Goal: Task Accomplishment & Management: Use online tool/utility

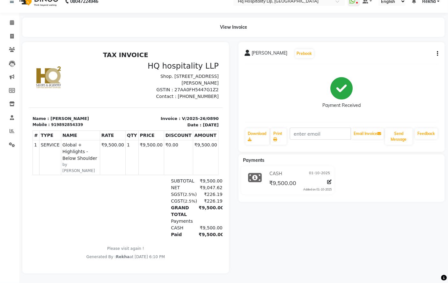
scroll to position [5, 0]
click at [11, 34] on icon at bounding box center [12, 36] width 4 height 5
select select "7197"
select select "service"
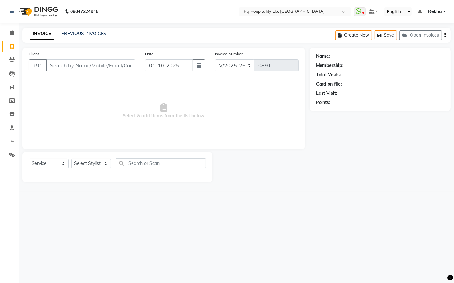
click at [104, 64] on input "Client" at bounding box center [90, 65] width 89 height 12
click at [98, 166] on select "Select Stylist Manager Old Staff [PERSON_NAME] [PERSON_NAME] [PERSON_NAME]" at bounding box center [91, 164] width 40 height 10
select select "61253"
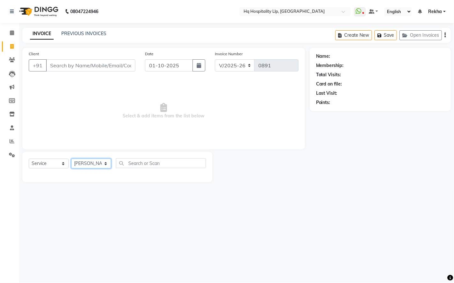
click at [71, 159] on select "Select Stylist Manager Old Staff [PERSON_NAME] [PERSON_NAME] [PERSON_NAME]" at bounding box center [91, 164] width 40 height 10
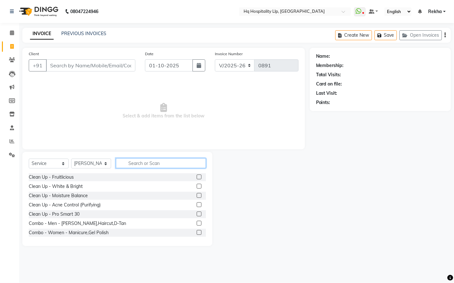
click at [147, 164] on input "text" at bounding box center [161, 163] width 90 height 10
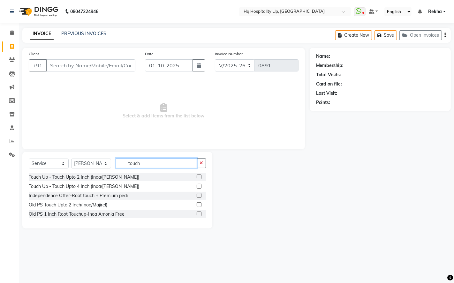
type input "touch"
click at [198, 177] on label at bounding box center [199, 177] width 5 height 5
click at [198, 177] on input "checkbox" at bounding box center [199, 177] width 4 height 4
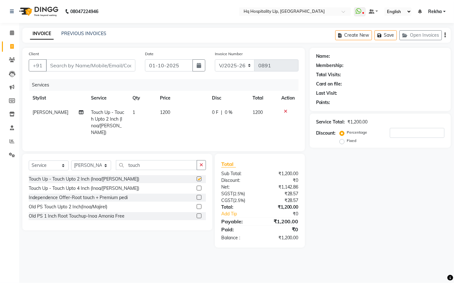
checkbox input "false"
click at [100, 66] on input "Client" at bounding box center [90, 65] width 89 height 12
type input "9"
type input "0"
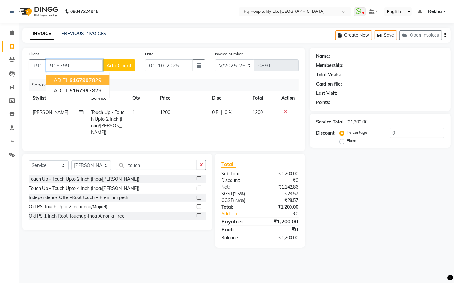
click at [94, 80] on ngb-highlight "916799 7829" at bounding box center [84, 80] width 33 height 6
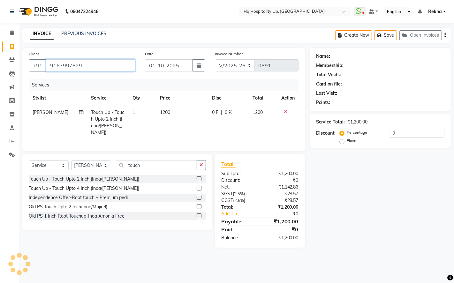
type input "9167997829"
type input "20"
select select "1: Object"
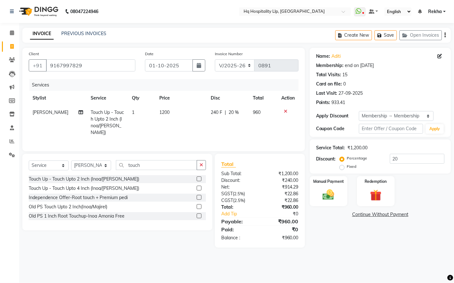
click at [170, 117] on td "1200" at bounding box center [180, 122] width 51 height 34
select select "61253"
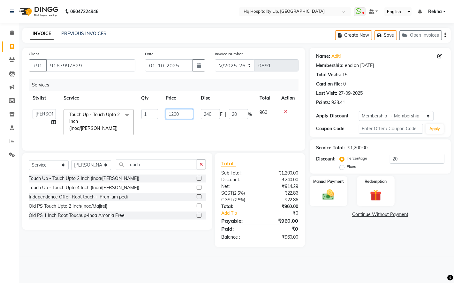
drag, startPoint x: 183, startPoint y: 115, endPoint x: 157, endPoint y: 116, distance: 26.8
click at [157, 116] on tr "Manager Old Staff [PERSON_NAME] [PERSON_NAME] [PERSON_NAME] Touch Up - Touch Up…" at bounding box center [164, 122] width 270 height 34
type input "1416"
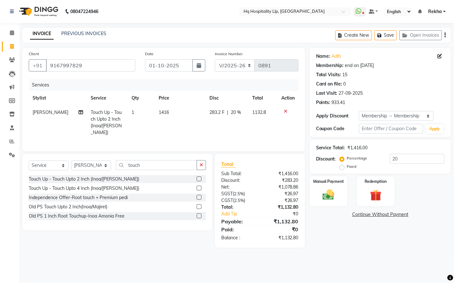
click at [179, 132] on td "1416" at bounding box center [180, 122] width 51 height 34
select select "61253"
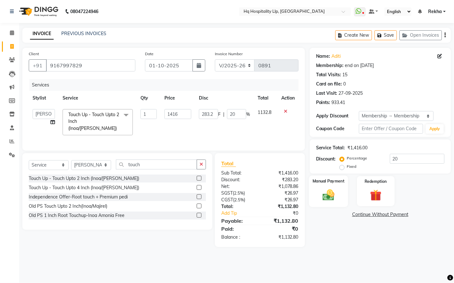
click at [337, 192] on img at bounding box center [327, 195] width 19 height 14
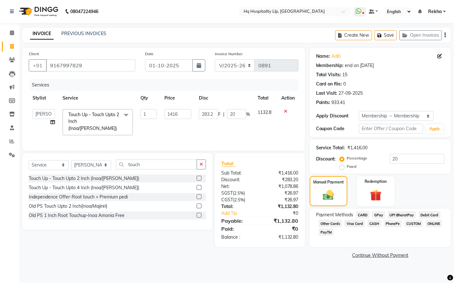
click at [363, 216] on span "CARD" at bounding box center [363, 214] width 14 height 7
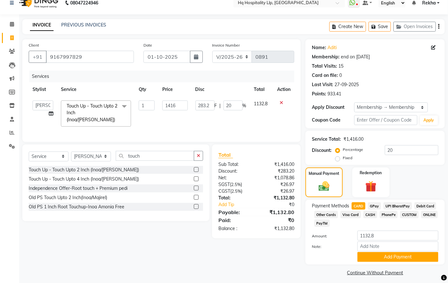
scroll to position [13, 0]
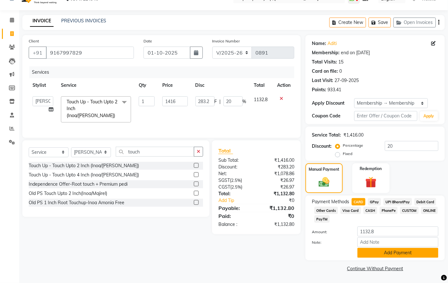
click at [369, 255] on button "Add Payment" at bounding box center [398, 253] width 81 height 10
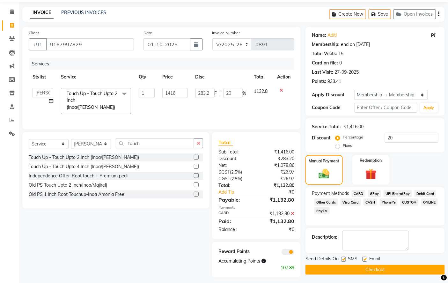
scroll to position [24, 0]
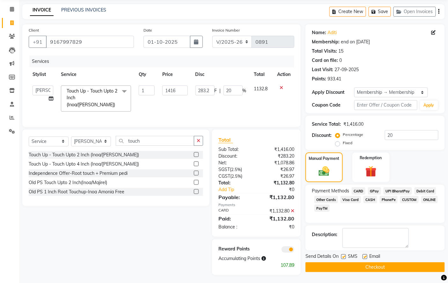
click at [352, 269] on button "Checkout" at bounding box center [375, 267] width 139 height 10
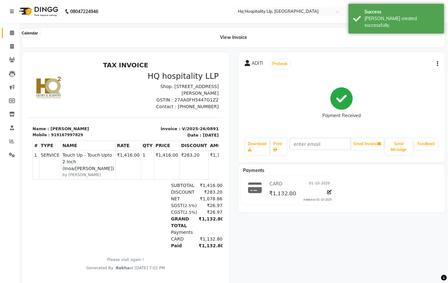
click at [12, 36] on span at bounding box center [11, 32] width 11 height 7
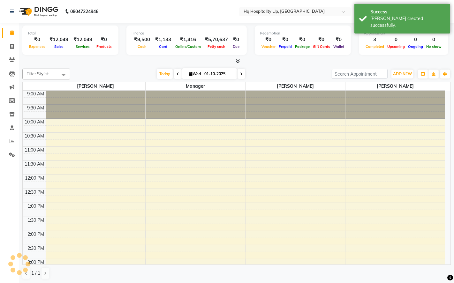
scroll to position [180, 0]
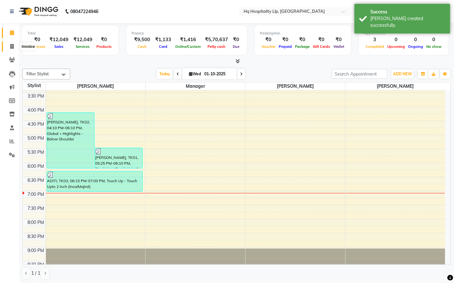
click at [11, 44] on icon at bounding box center [12, 46] width 4 height 5
select select "7197"
select select "service"
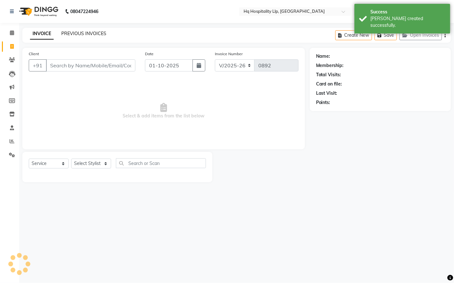
click at [77, 33] on link "PREVIOUS INVOICES" at bounding box center [83, 34] width 45 height 6
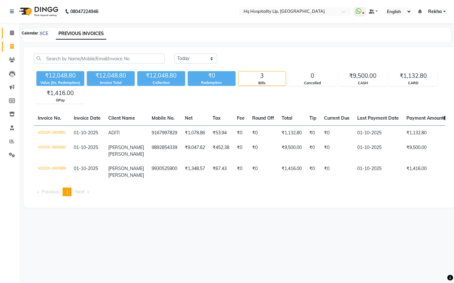
click at [11, 34] on icon at bounding box center [12, 32] width 4 height 5
